Goal: Task Accomplishment & Management: Manage account settings

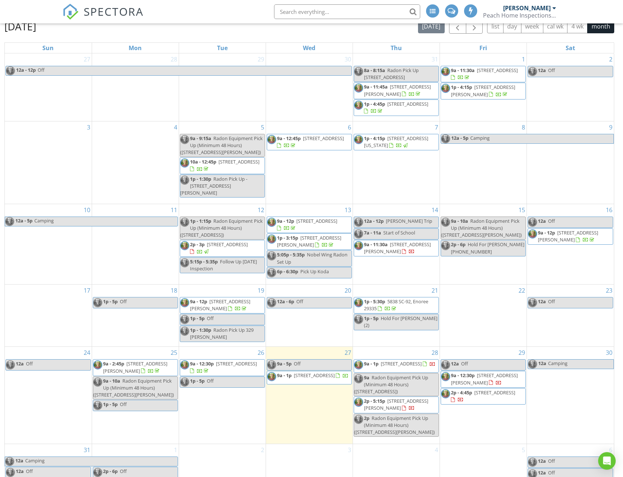
scroll to position [105, 0]
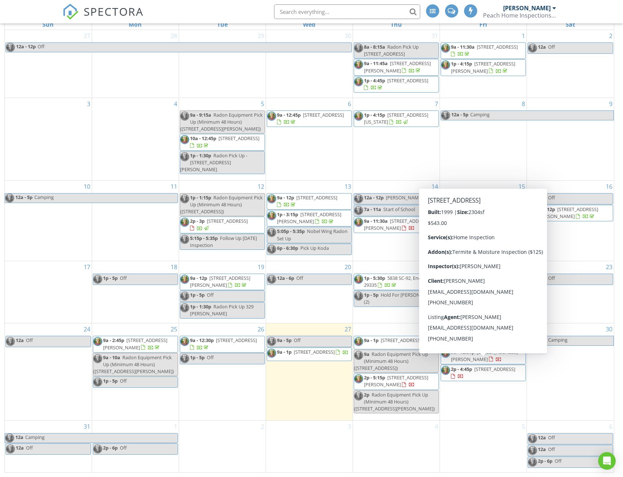
click at [475, 368] on span "216 Banbury Cir, Simpsonville 29681" at bounding box center [495, 369] width 41 height 7
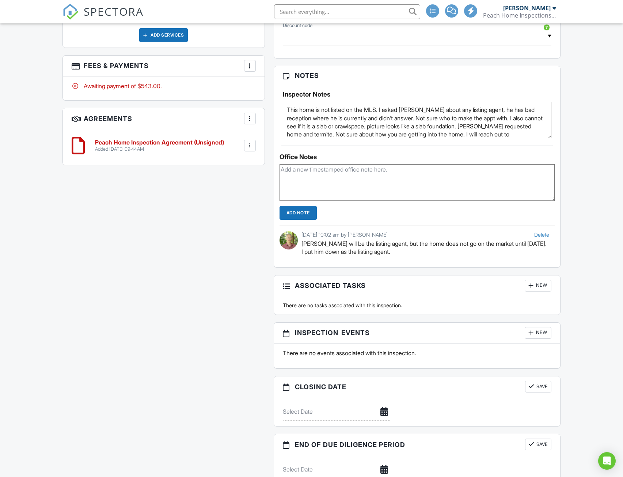
click at [290, 174] on textarea at bounding box center [418, 182] width 276 height 37
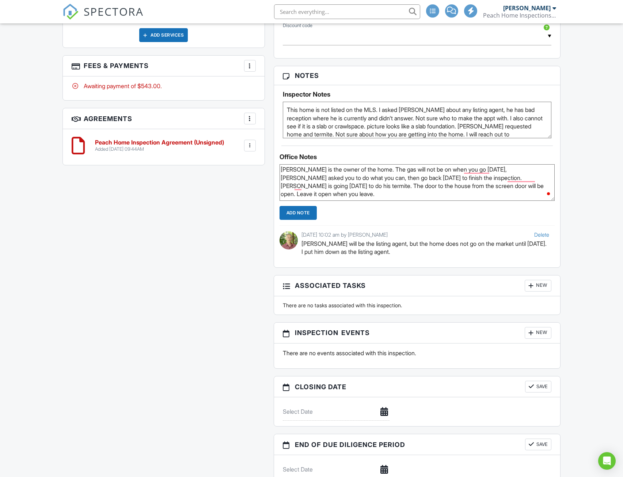
type textarea "[PERSON_NAME] is the owner of the home. The gas will not be on when you go [DAT…"
click at [297, 212] on input "Add Note" at bounding box center [298, 213] width 37 height 14
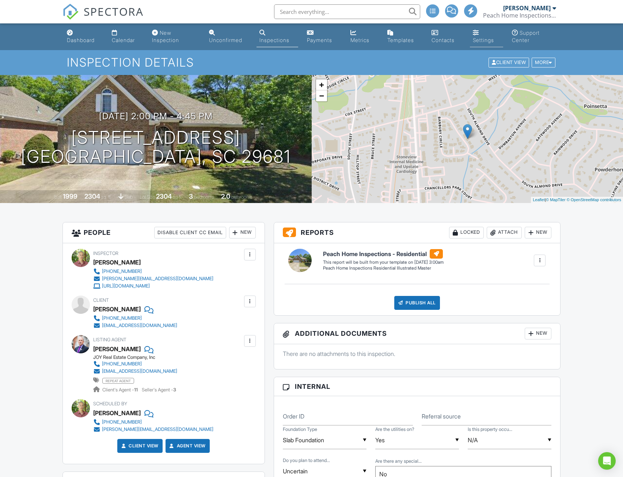
click at [484, 42] on div "Settings" at bounding box center [483, 40] width 21 height 6
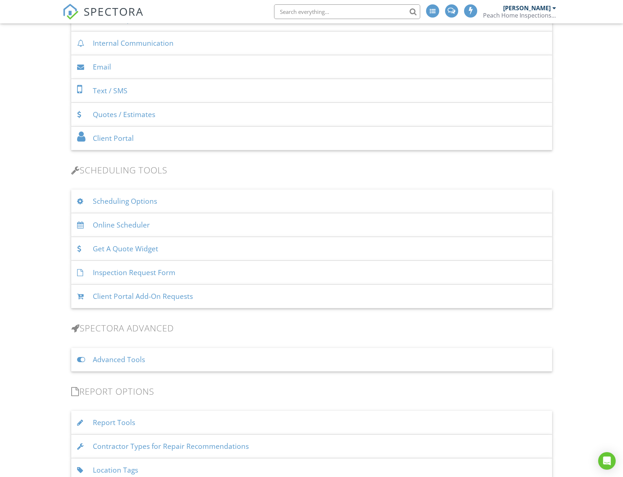
scroll to position [512, 0]
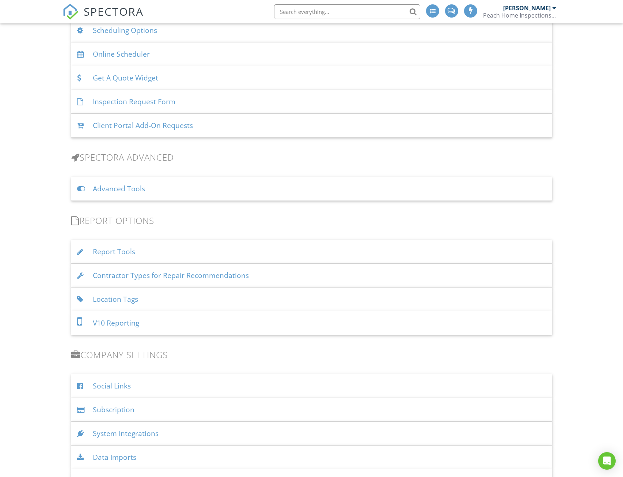
click at [103, 190] on div "Advanced Tools" at bounding box center [311, 189] width 481 height 24
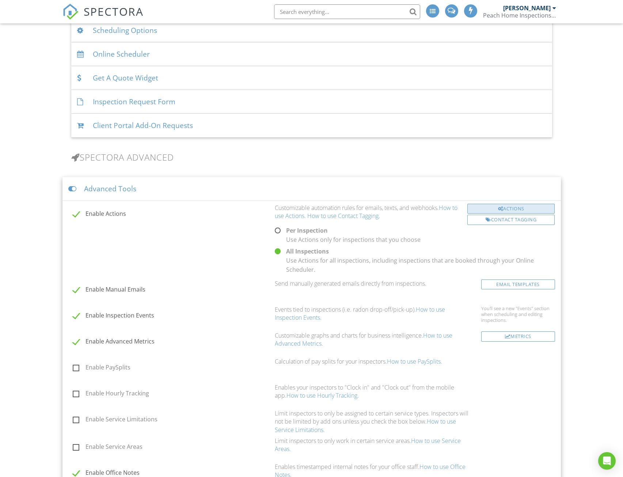
click at [518, 205] on div "Actions" at bounding box center [512, 209] width 88 height 10
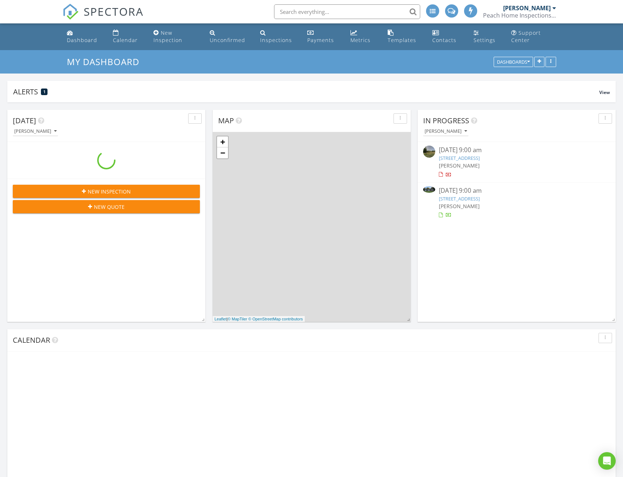
scroll to position [677, 635]
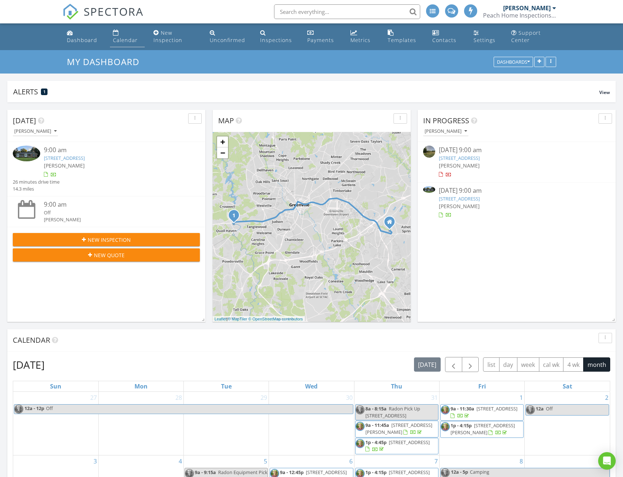
click at [121, 40] on div "Calendar" at bounding box center [125, 40] width 25 height 7
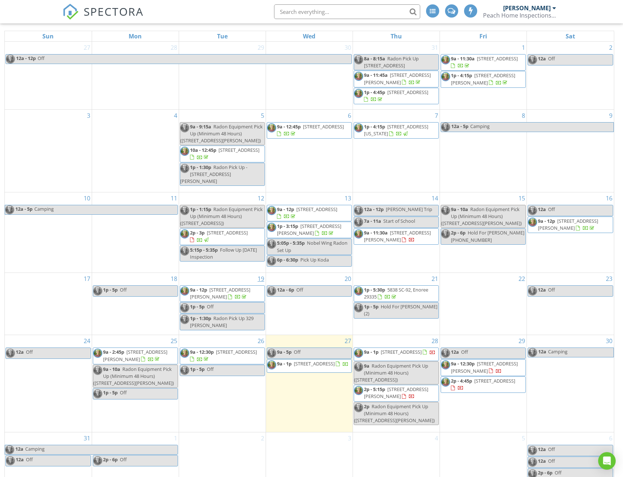
scroll to position [105, 0]
